Goal: Transaction & Acquisition: Purchase product/service

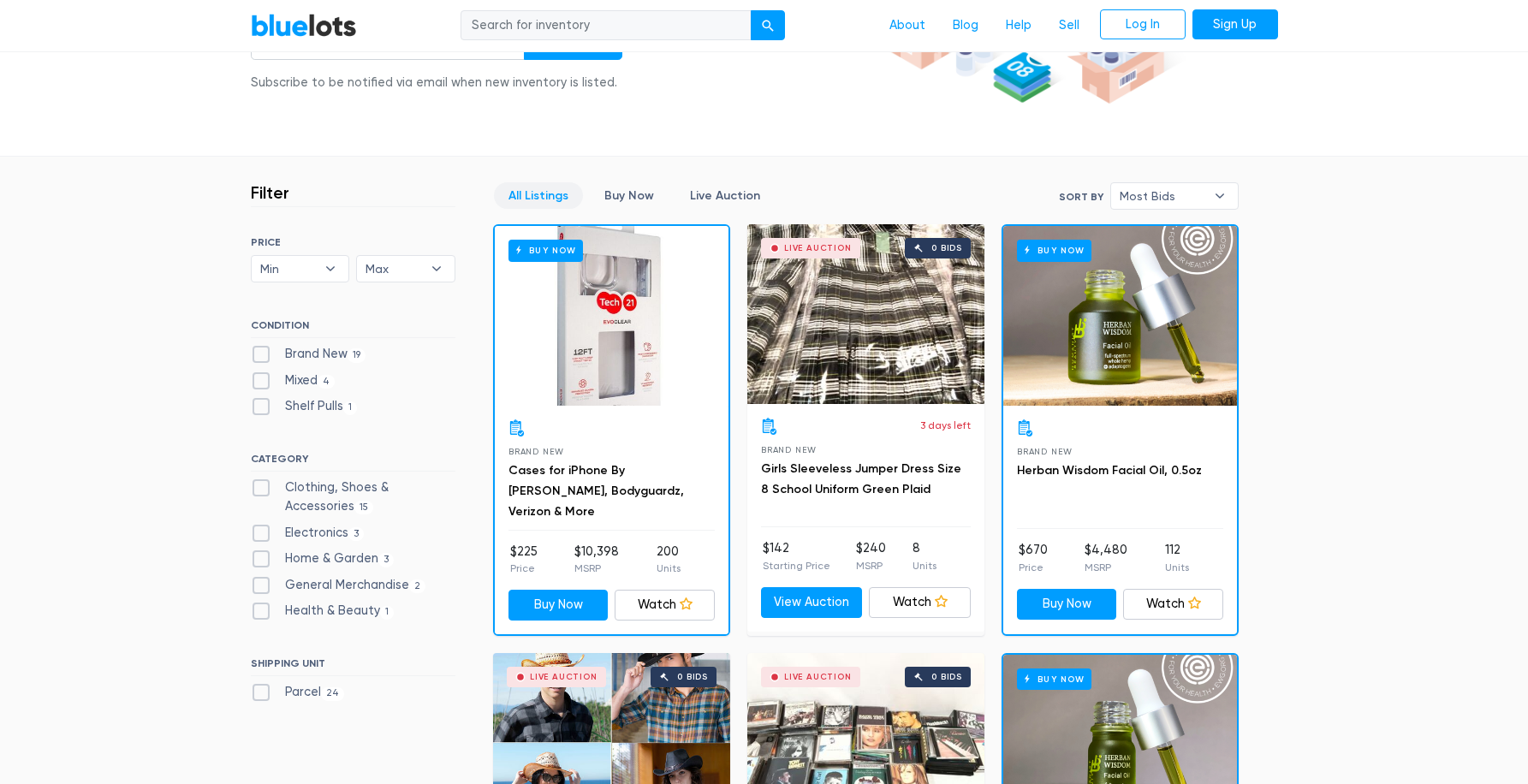
scroll to position [524, 0]
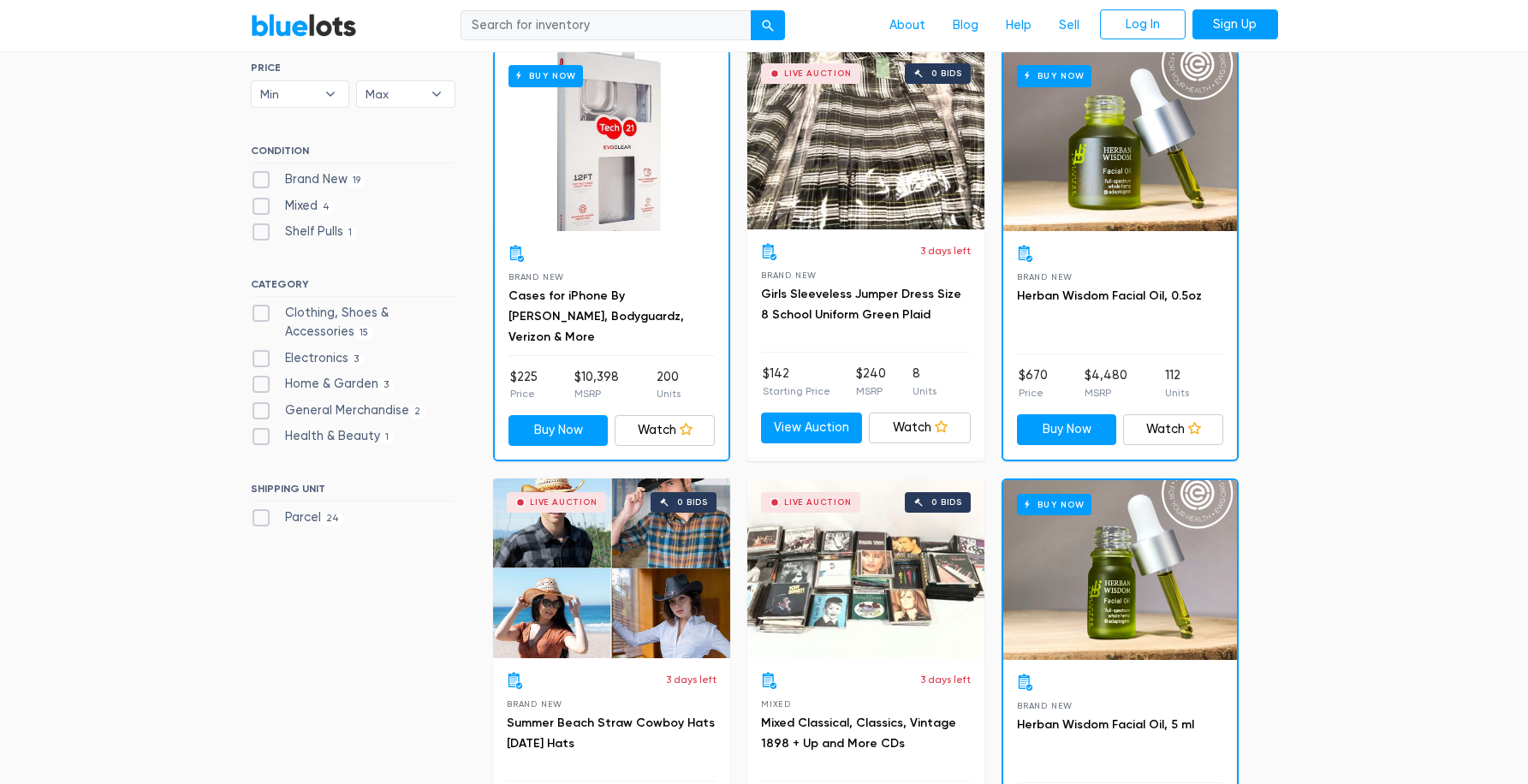
click at [256, 178] on label "Brand New 19" at bounding box center [309, 180] width 116 height 19
click at [256, 178] on New"] "Brand New 19" at bounding box center [257, 176] width 12 height 12
checkbox New"] "true"
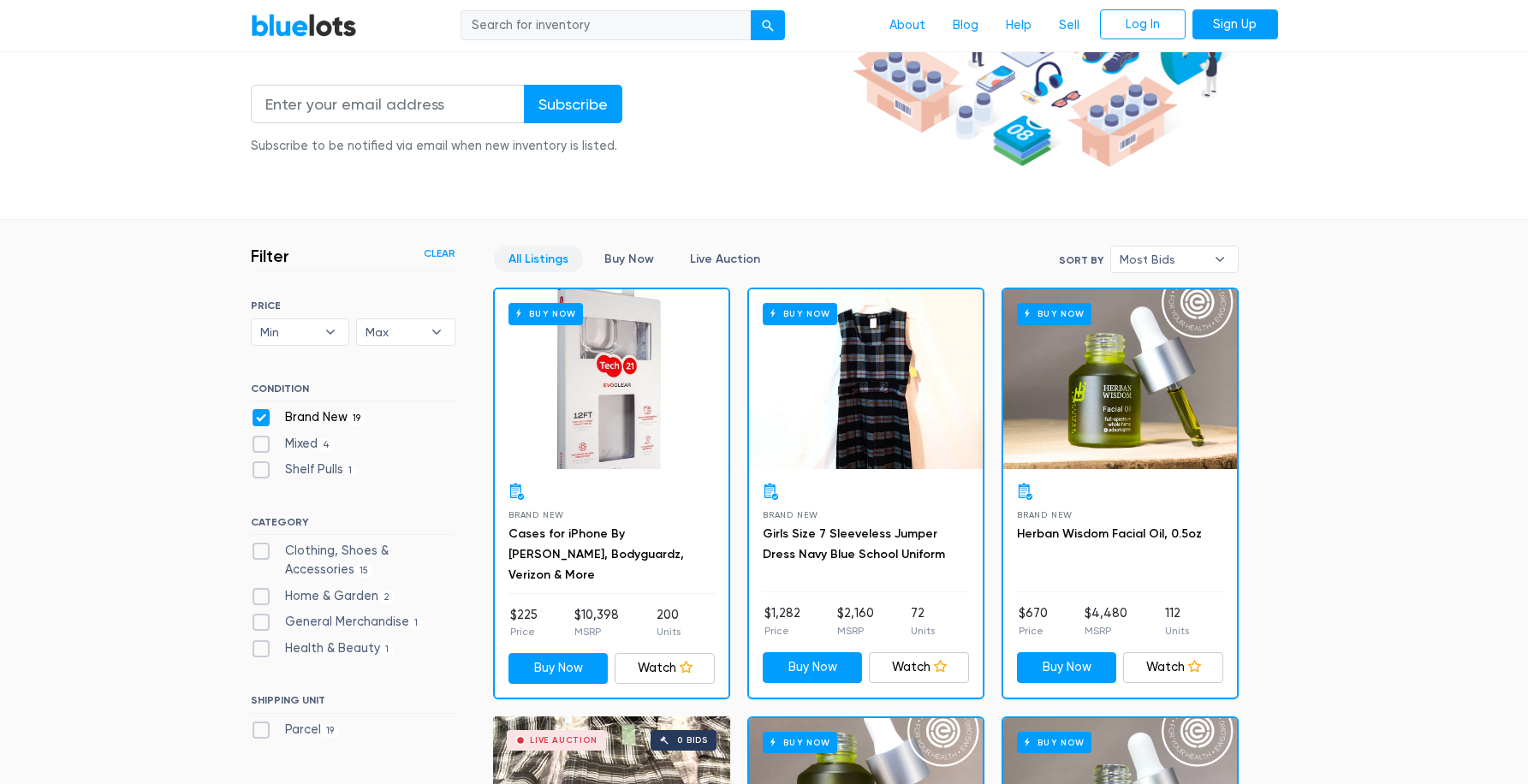
scroll to position [199, 0]
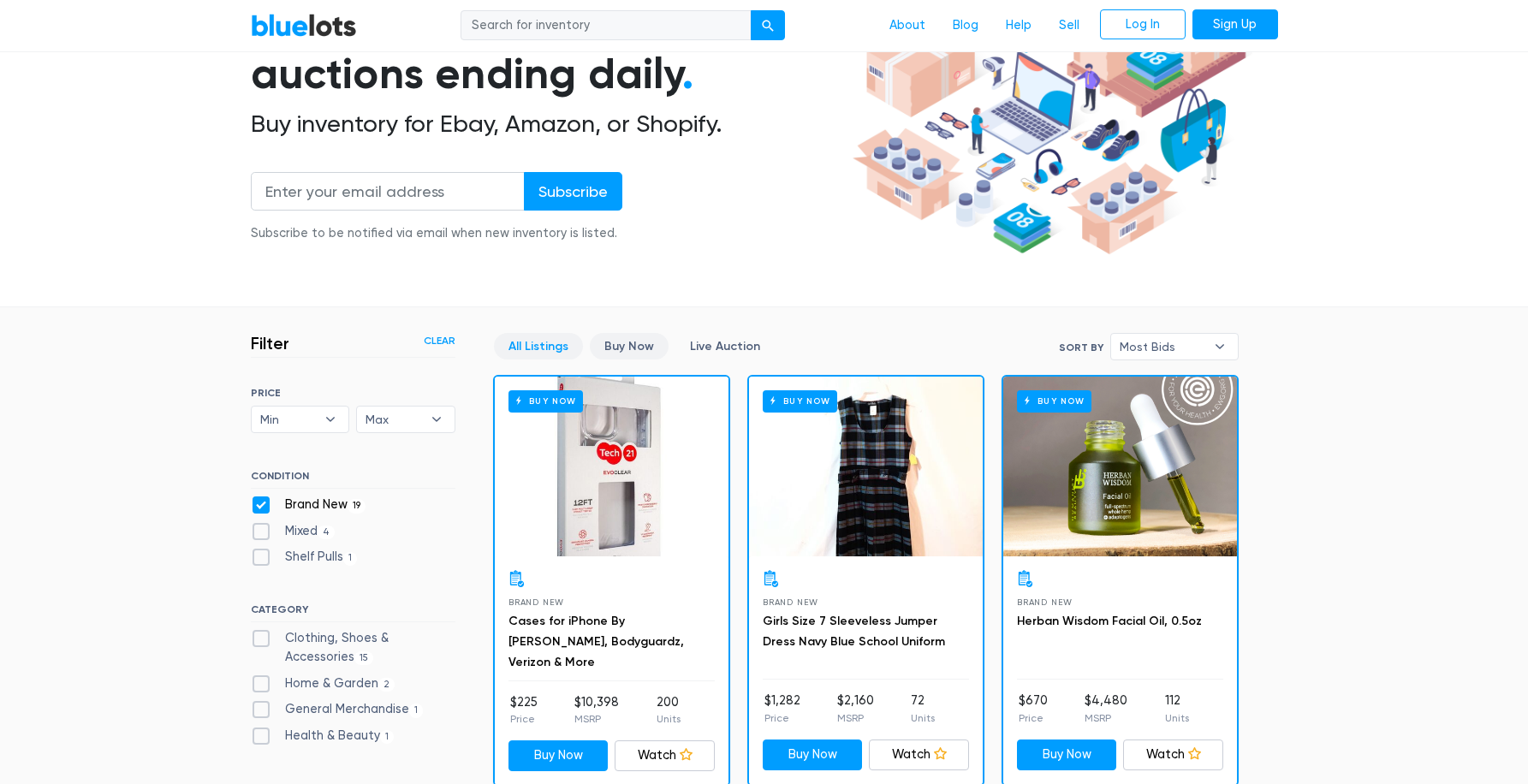
click at [632, 350] on link "Buy Now" at bounding box center [630, 346] width 79 height 26
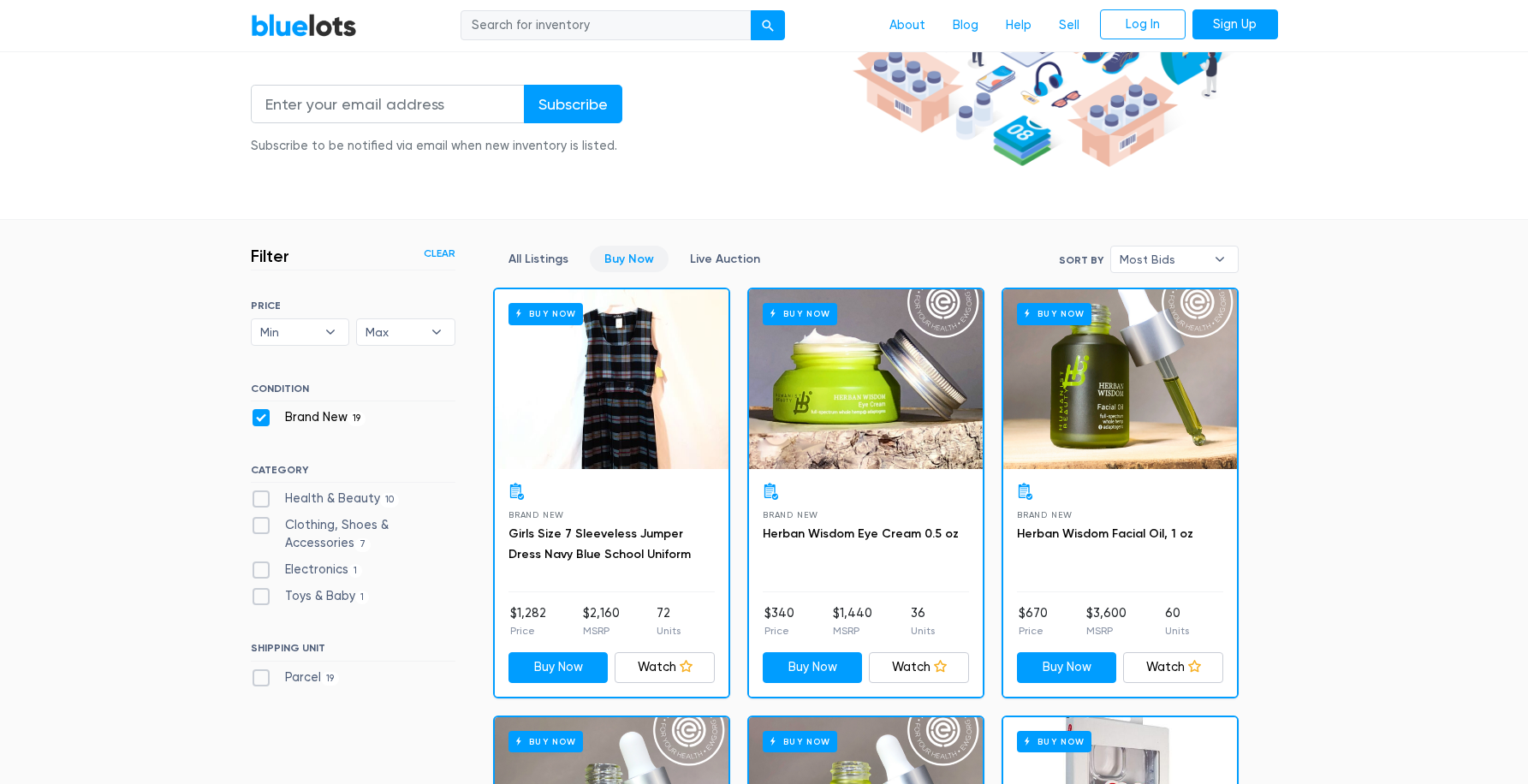
scroll to position [199, 0]
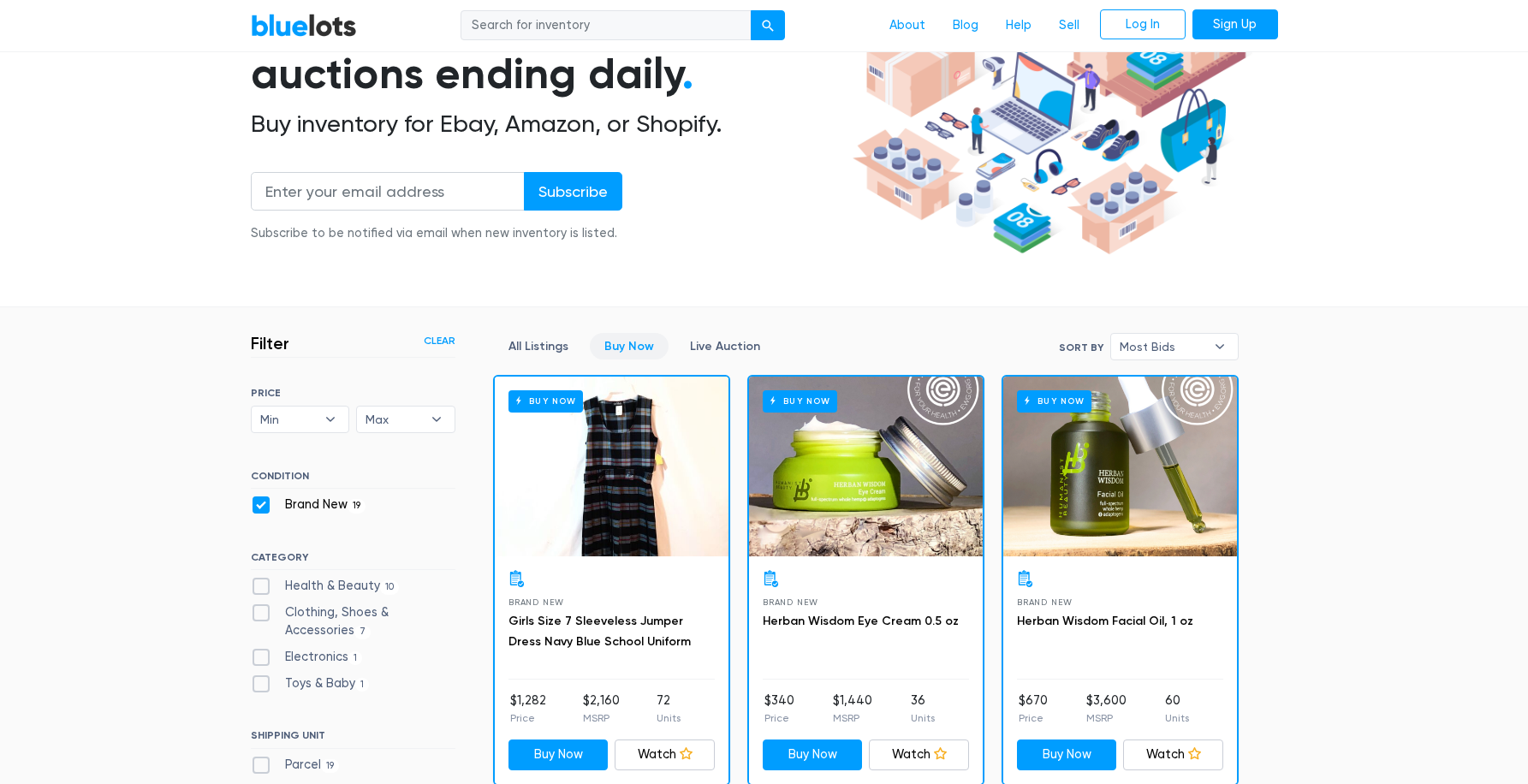
click at [257, 660] on label "Electronics 1" at bounding box center [307, 658] width 112 height 19
click at [257, 659] on input "Electronics 1" at bounding box center [257, 654] width 12 height 12
checkbox input "true"
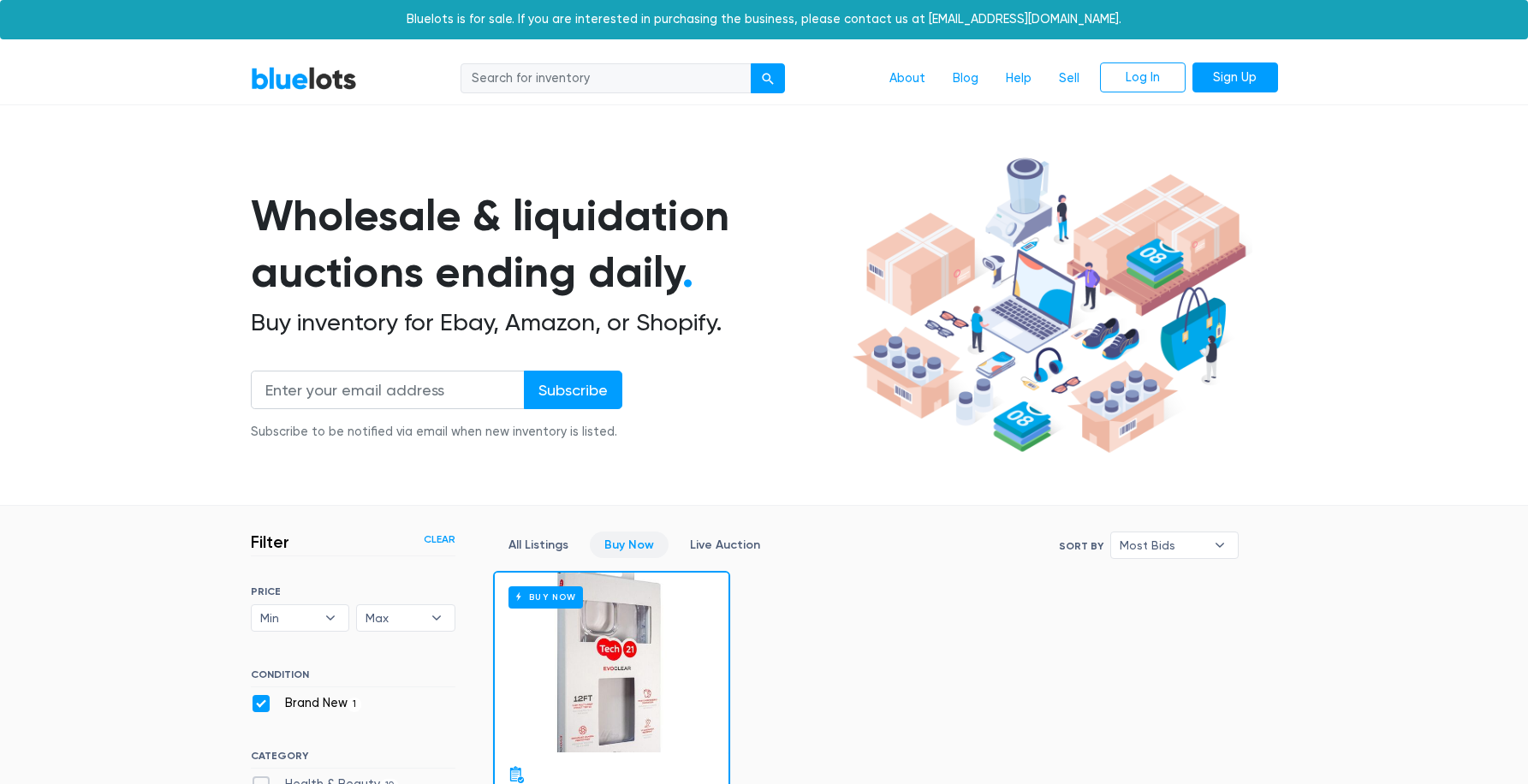
scroll to position [461, 0]
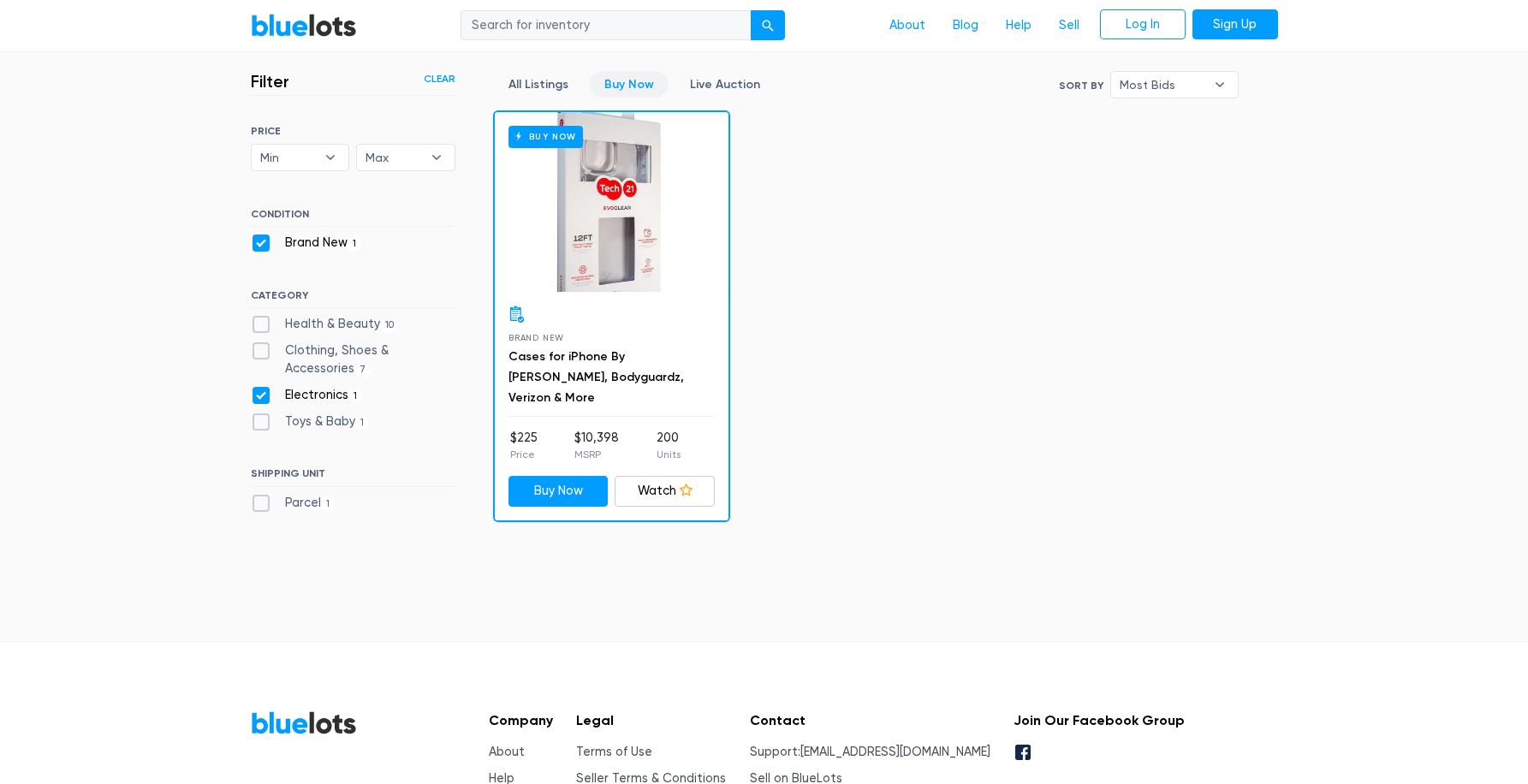
click at [437, 79] on link "Clear" at bounding box center [439, 79] width 32 height 15
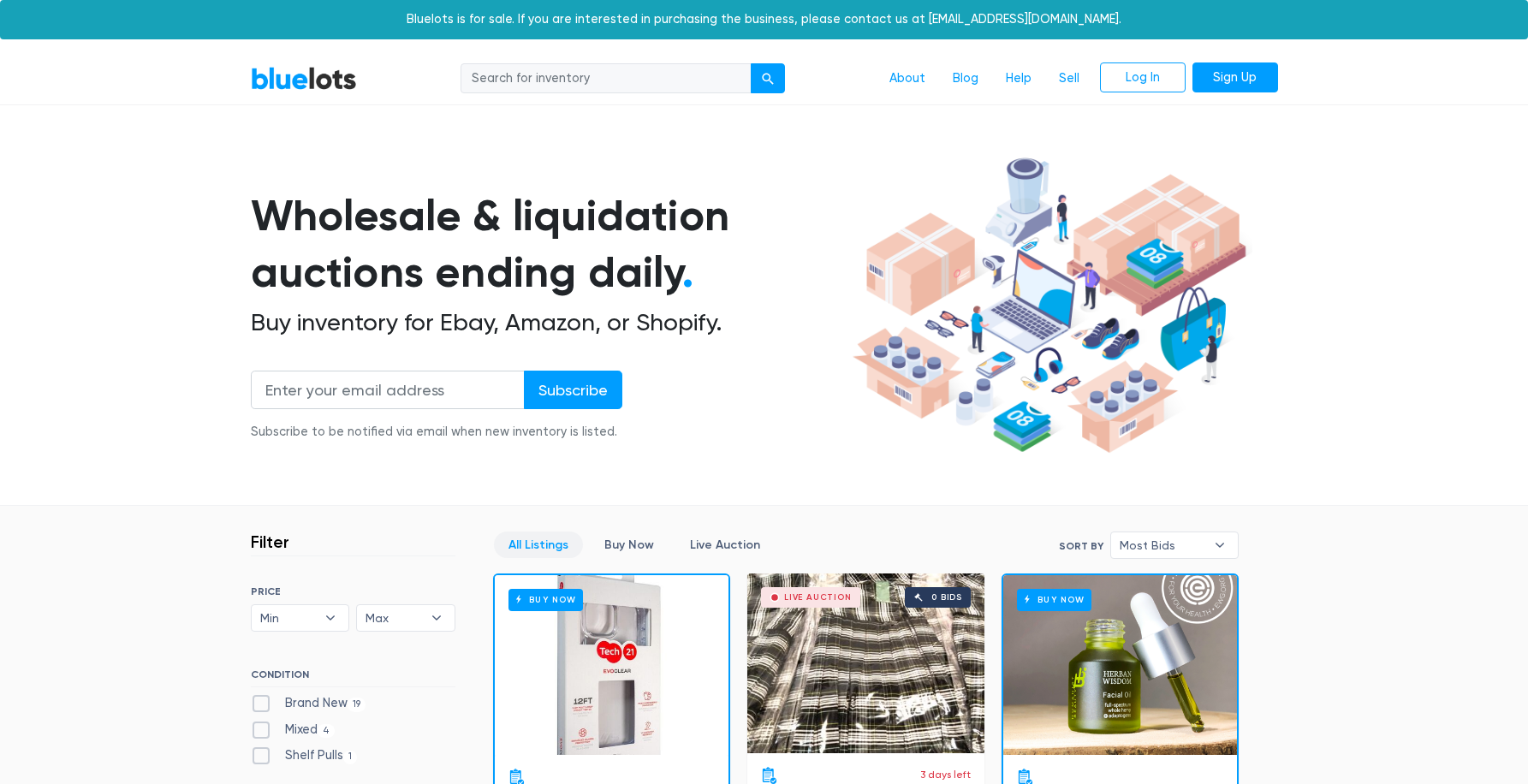
scroll to position [461, 0]
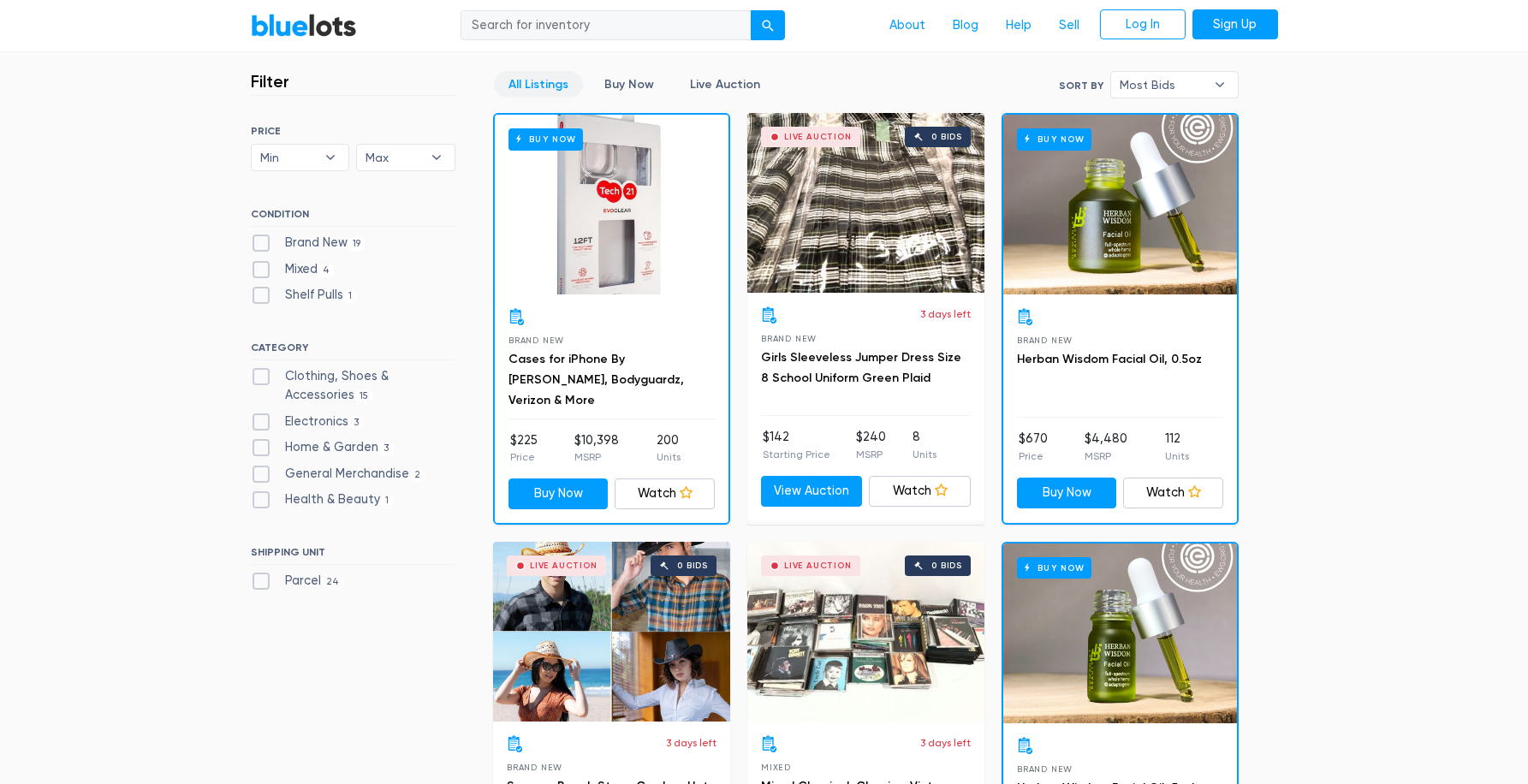
click at [268, 424] on label "Electronics 3" at bounding box center [308, 422] width 114 height 19
click at [262, 424] on input "Electronics 3" at bounding box center [257, 418] width 12 height 12
checkbox input "true"
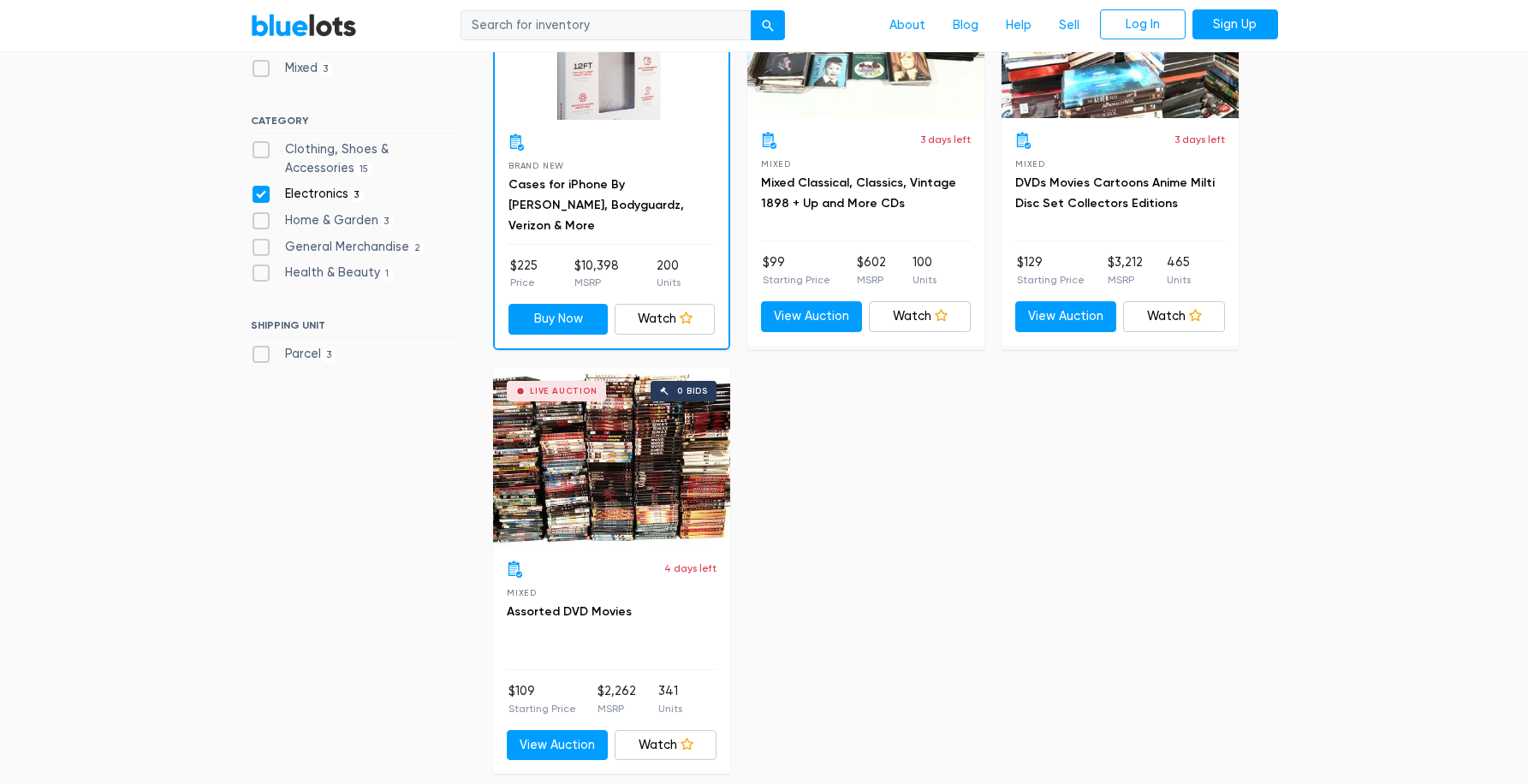
scroll to position [374, 0]
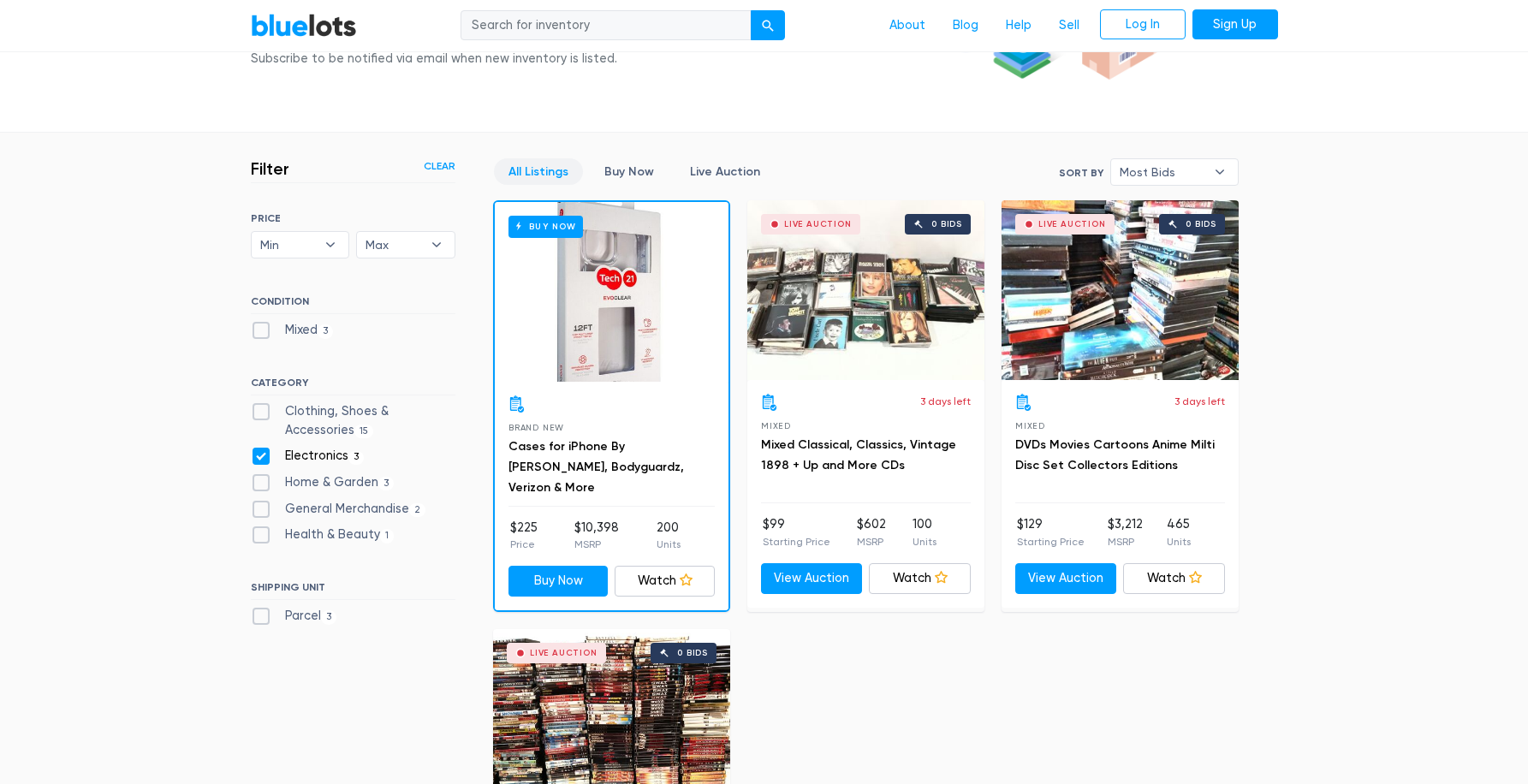
click at [257, 456] on label "Electronics 3" at bounding box center [308, 457] width 114 height 19
click at [257, 456] on input "Electronics 3" at bounding box center [257, 453] width 12 height 12
checkbox input "false"
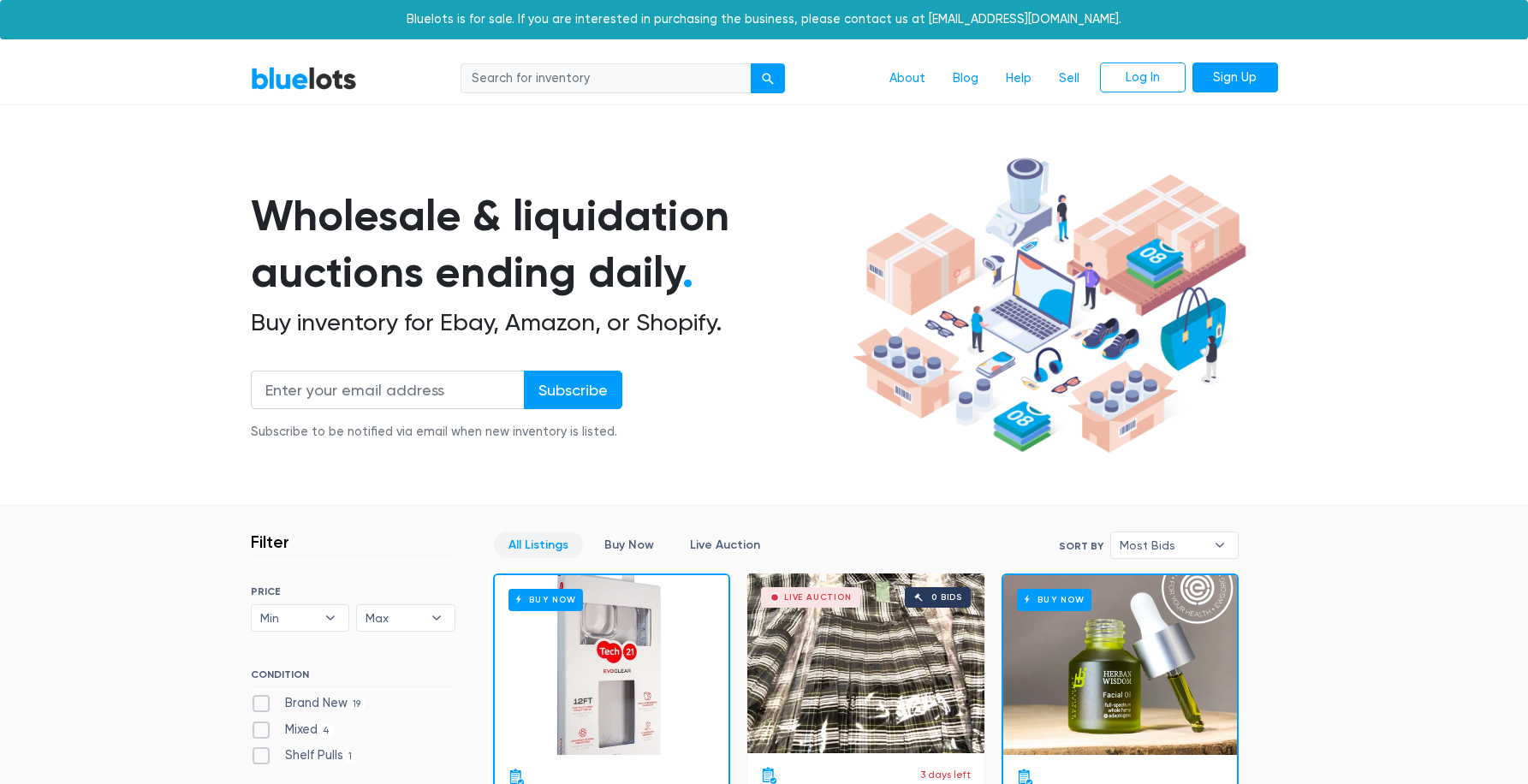
scroll to position [461, 0]
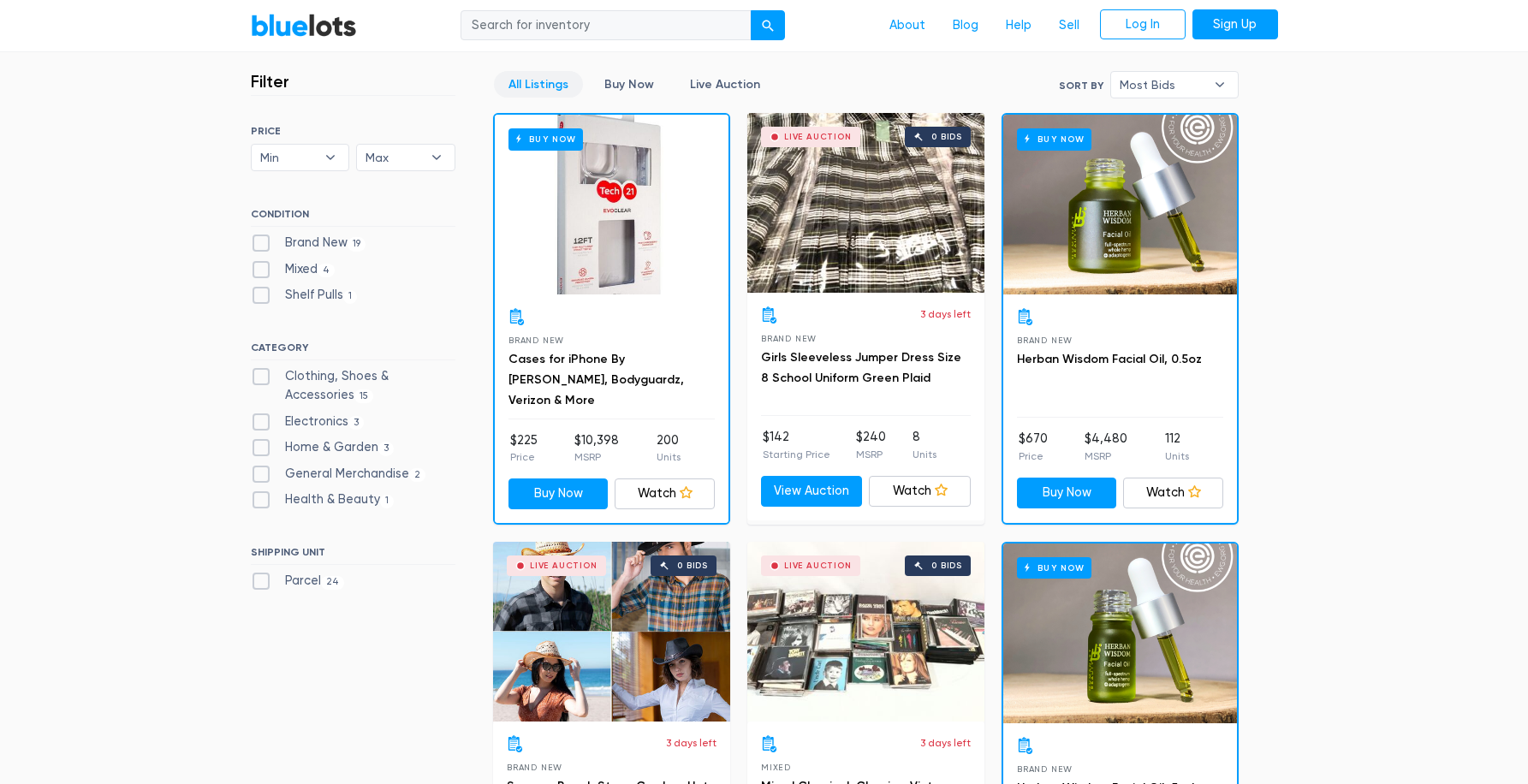
click at [263, 266] on label "Mixed 4" at bounding box center [294, 270] width 85 height 19
click at [262, 266] on input "Mixed 4" at bounding box center [257, 266] width 12 height 12
checkbox input "true"
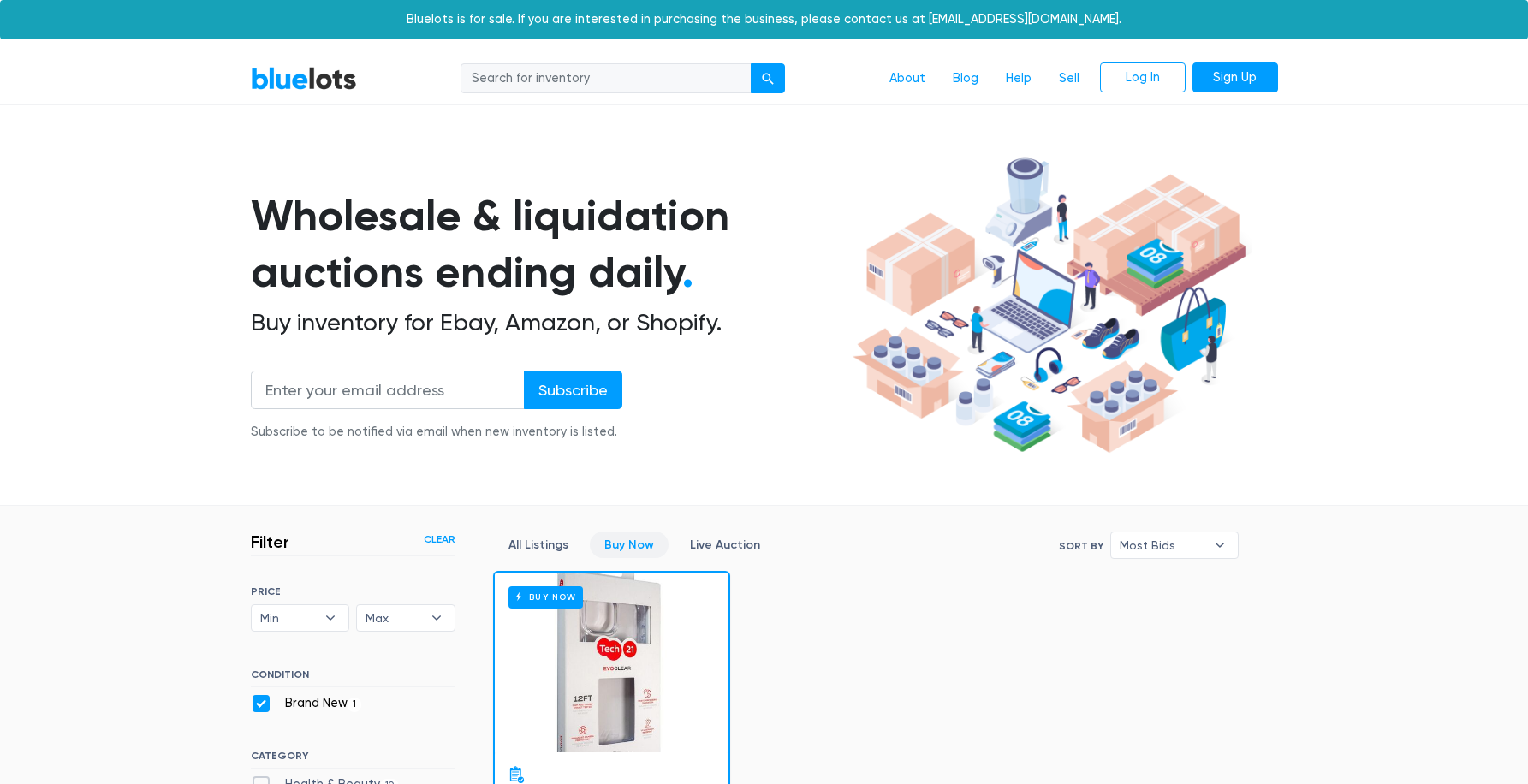
scroll to position [461, 0]
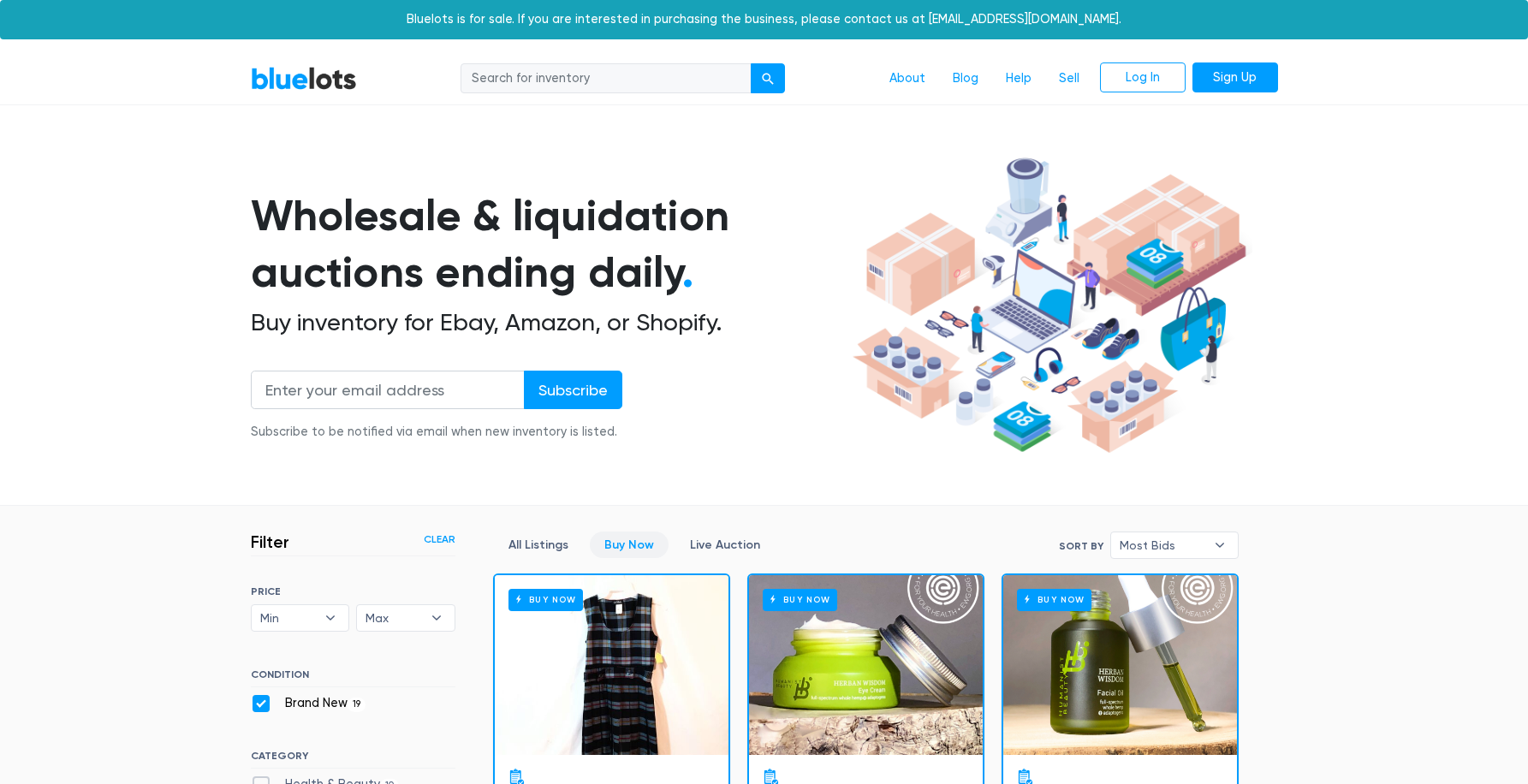
scroll to position [199, 0]
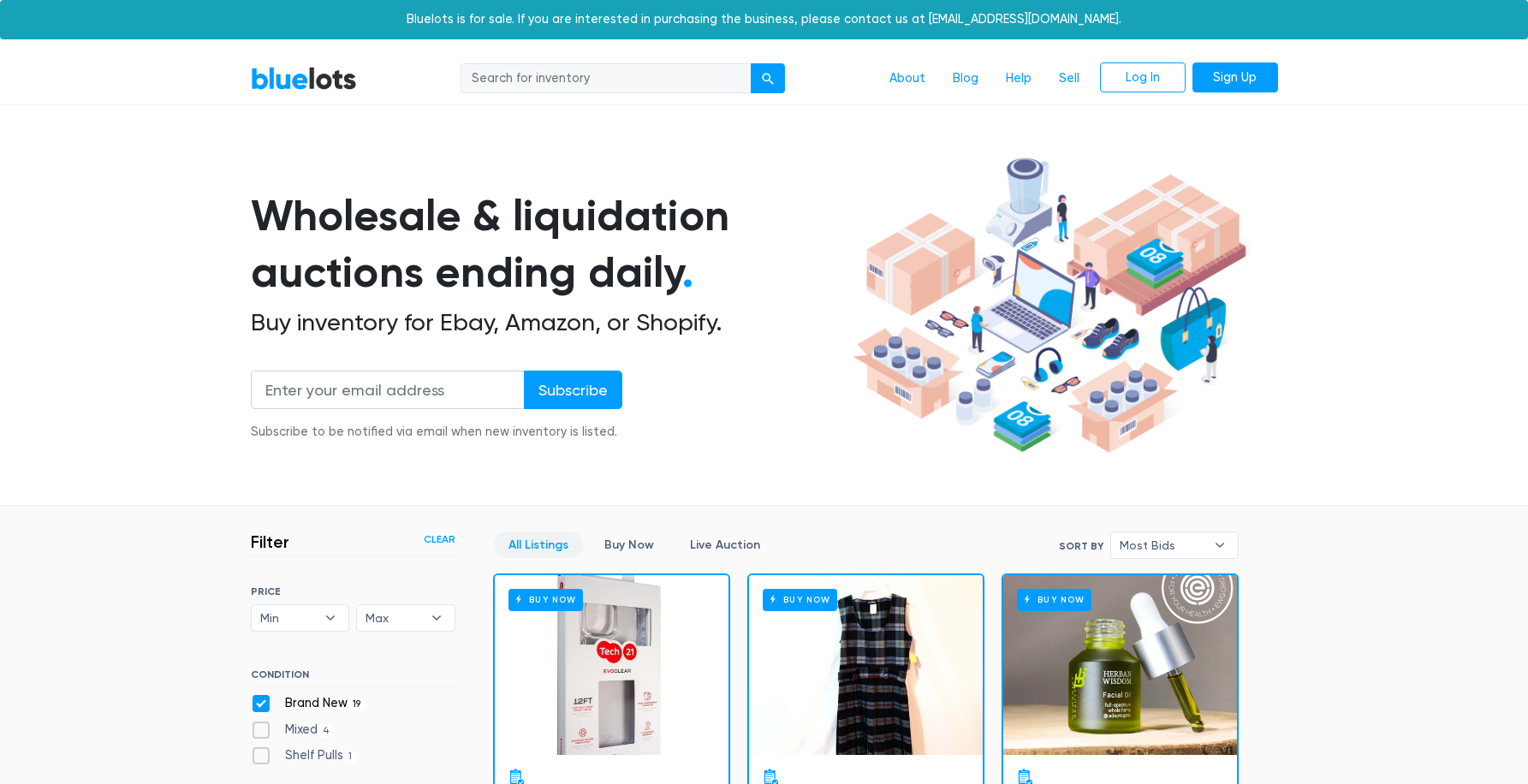
scroll to position [199, 0]
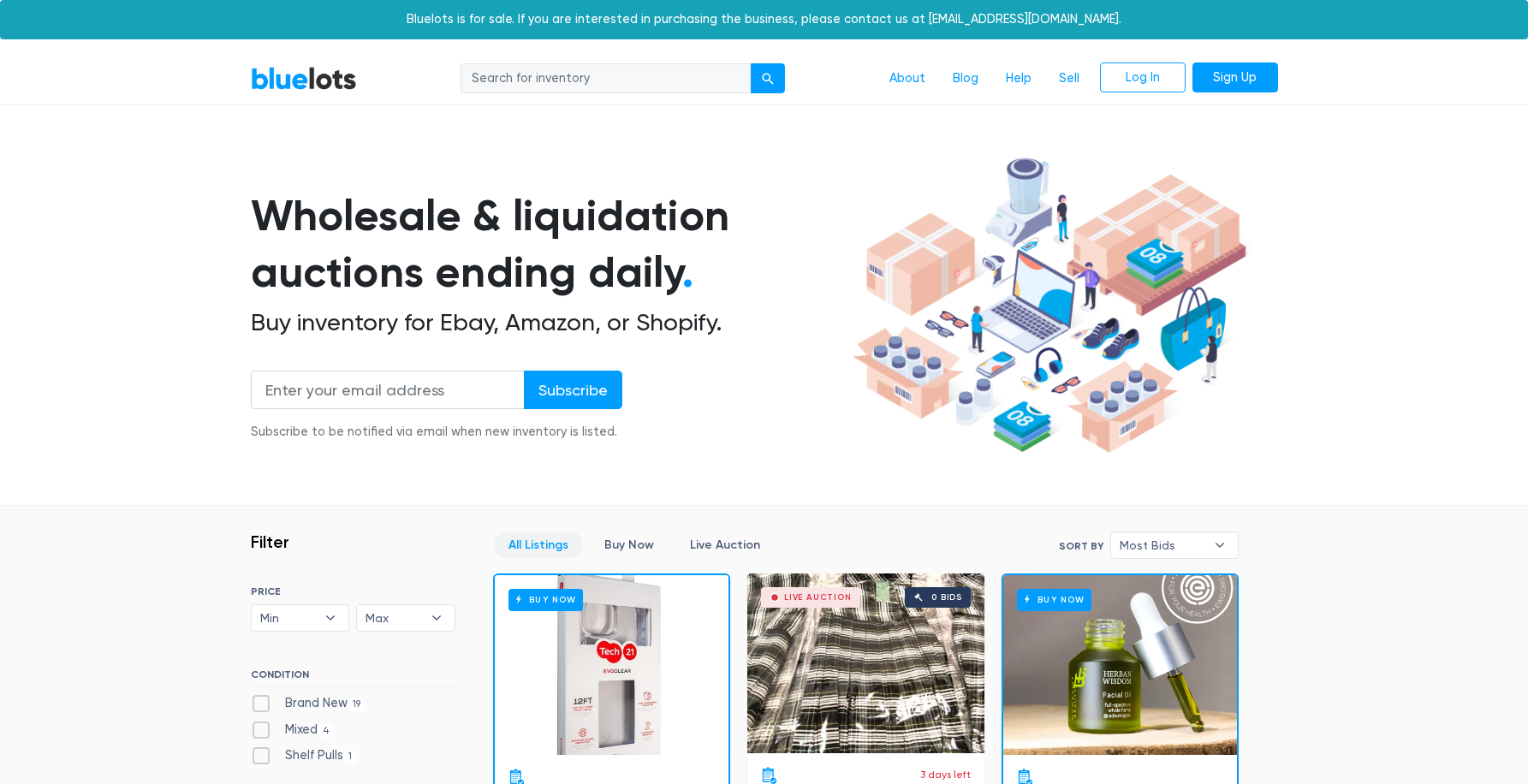
scroll to position [524, 0]
